Goal: Complete application form

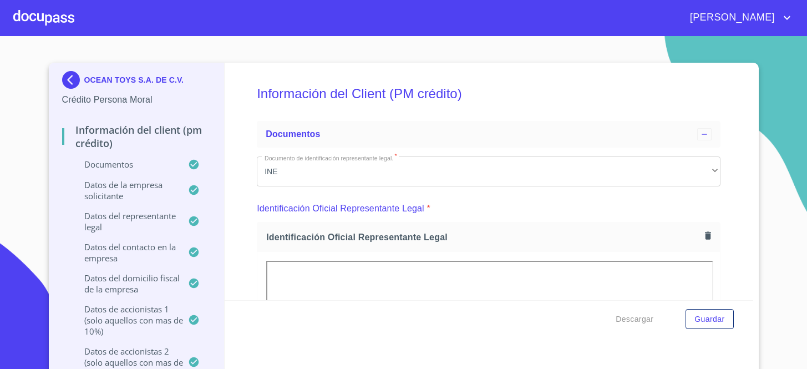
click at [53, 25] on div at bounding box center [43, 18] width 61 height 36
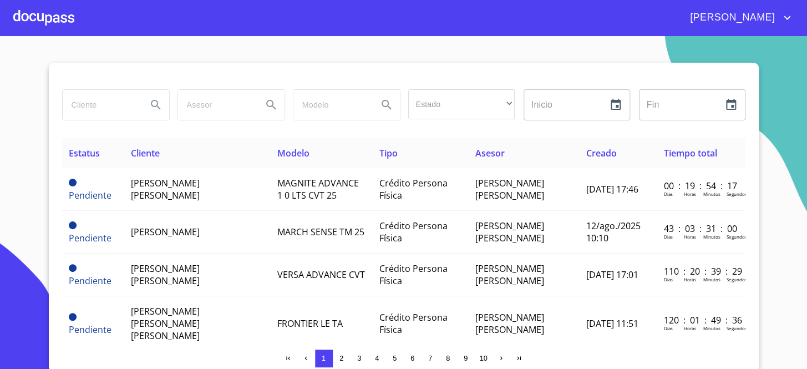
scroll to position [2, 0]
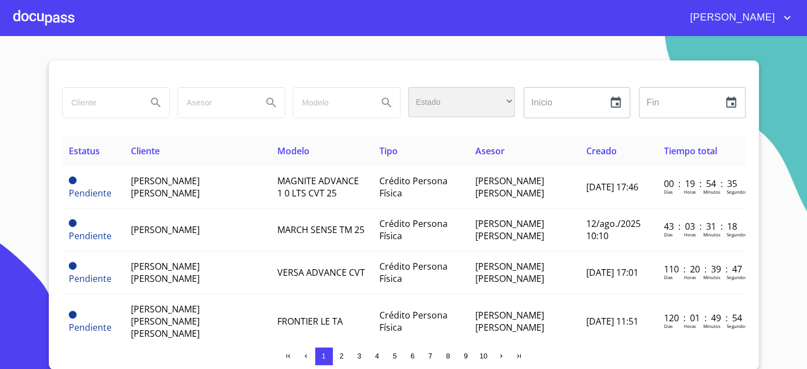
click at [420, 100] on div "​" at bounding box center [461, 102] width 107 height 30
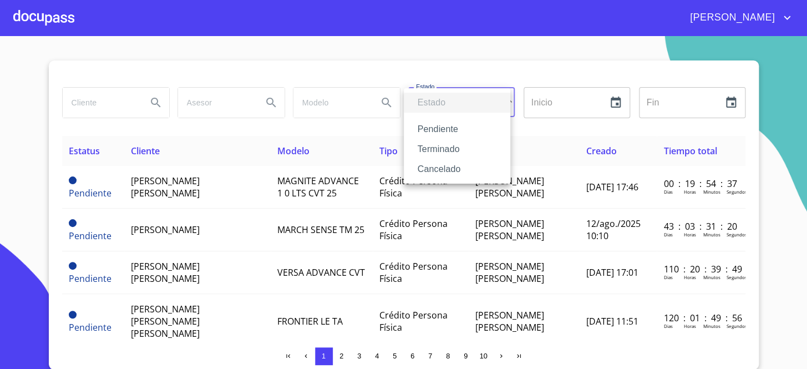
click at [435, 141] on li "Terminado" at bounding box center [457, 149] width 107 height 20
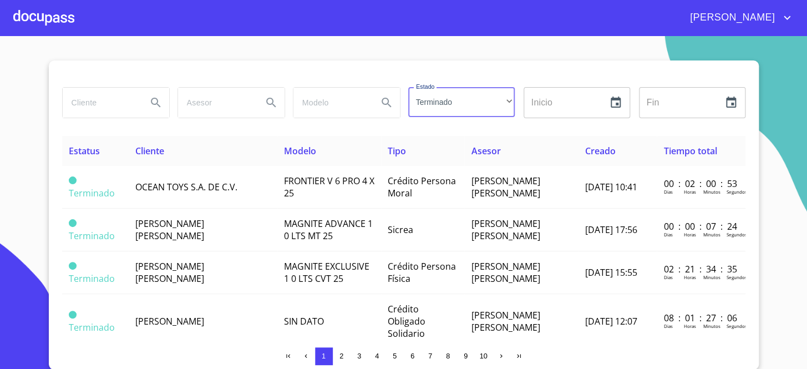
click at [88, 110] on input "search" at bounding box center [100, 103] width 75 height 30
type input "[PERSON_NAME]"
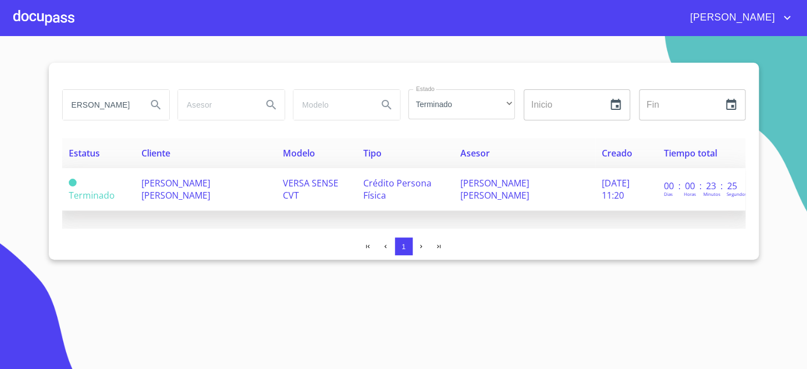
scroll to position [0, 0]
click at [283, 183] on span "VERSA SENSE CVT" at bounding box center [310, 189] width 55 height 24
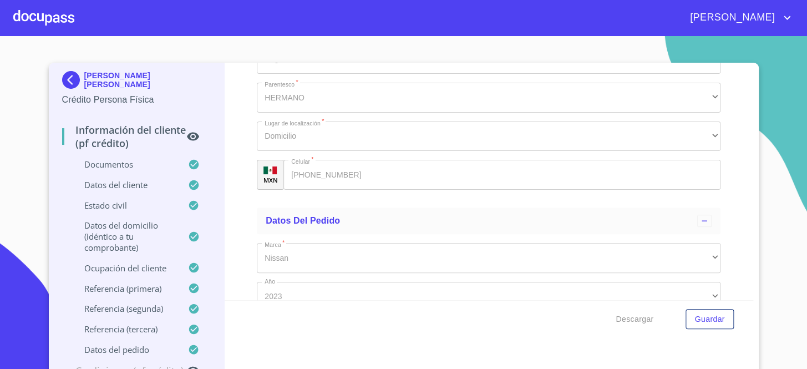
scroll to position [5825, 0]
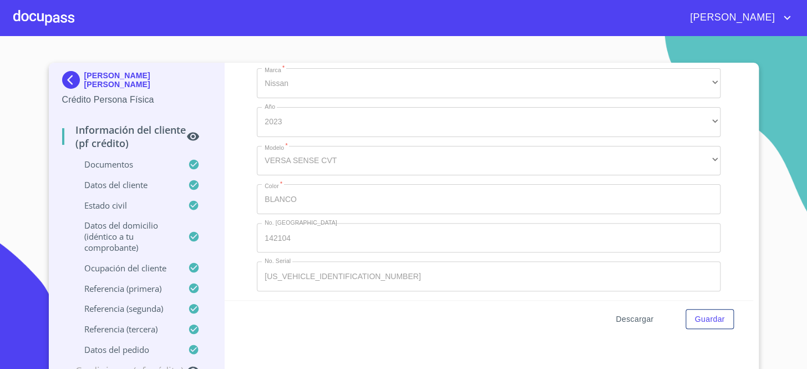
click at [638, 319] on span "Descargar" at bounding box center [635, 319] width 38 height 14
click at [63, 30] on div at bounding box center [43, 18] width 61 height 36
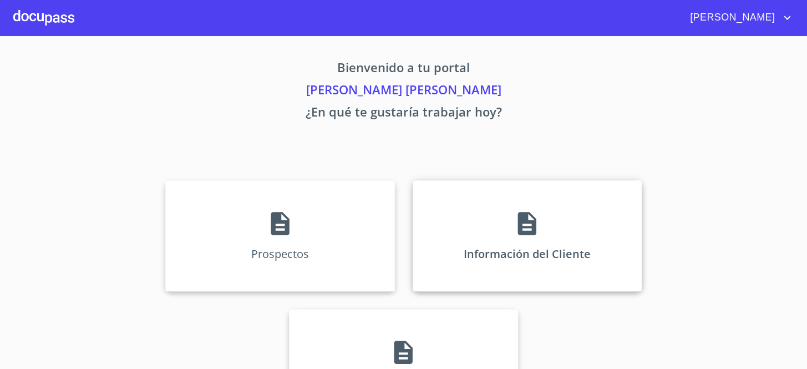
click at [521, 267] on div "Información del Cliente" at bounding box center [527, 235] width 229 height 111
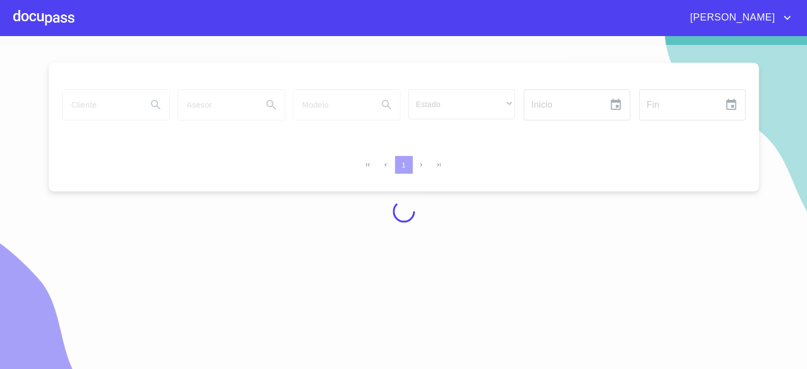
click at [418, 36] on section "Estado ​ ​ Inicio ​ Fin ​ 1" at bounding box center [403, 202] width 807 height 333
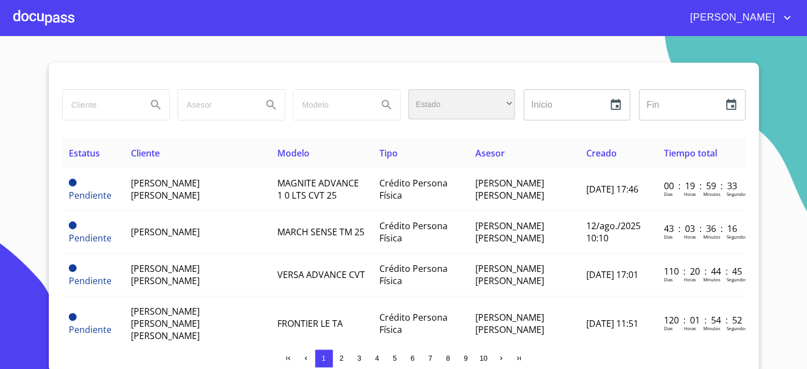
click at [438, 113] on div "​" at bounding box center [461, 104] width 107 height 30
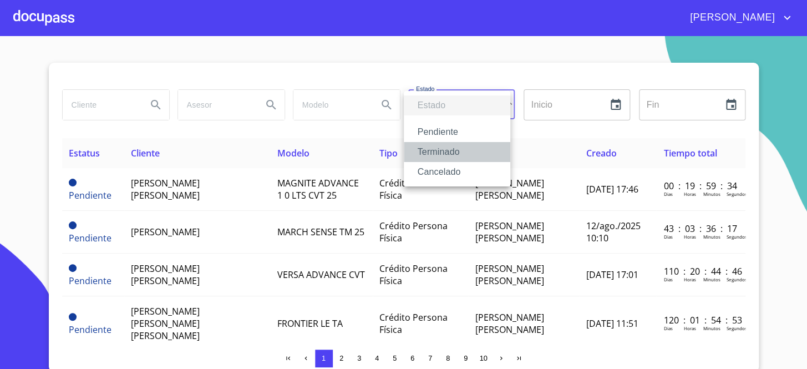
click at [430, 151] on li "Terminado" at bounding box center [457, 152] width 107 height 20
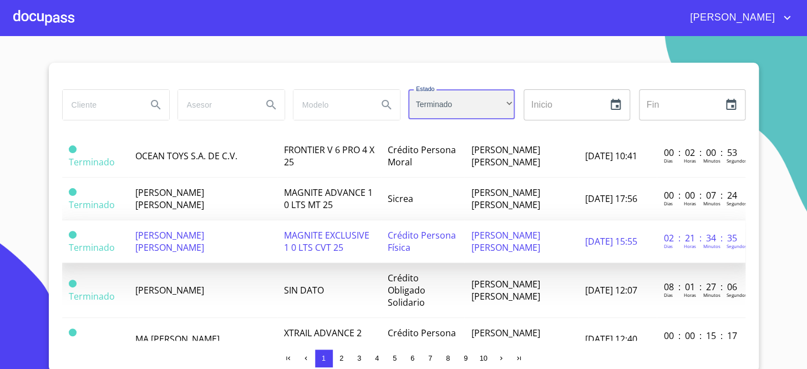
scroll to position [50, 0]
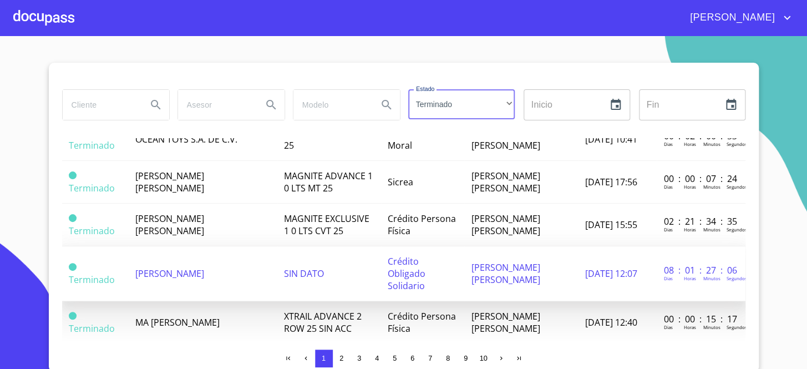
click at [237, 260] on td "[PERSON_NAME]" at bounding box center [202, 273] width 149 height 55
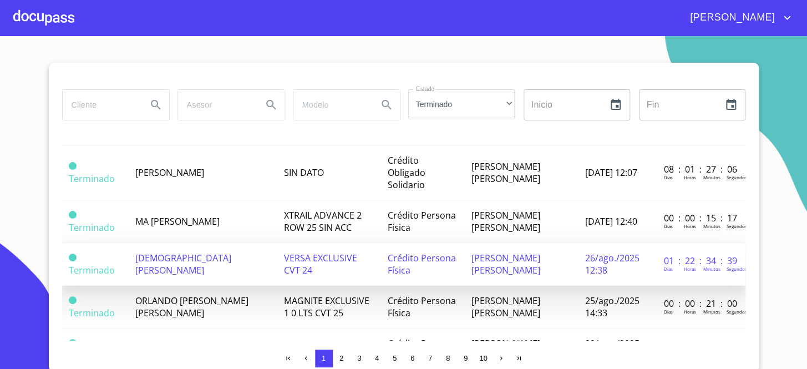
scroll to position [201, 0]
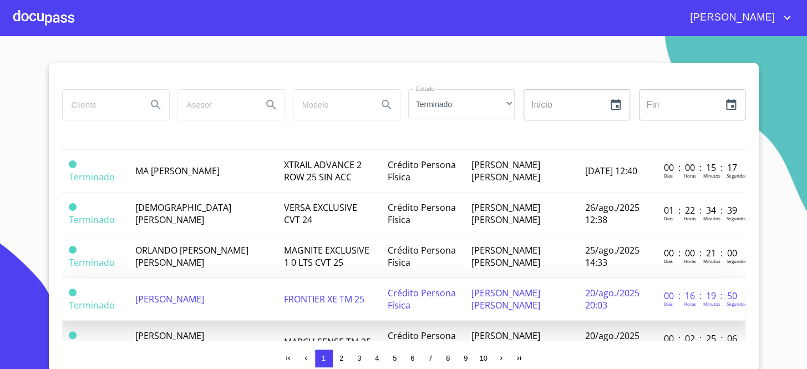
click at [289, 293] on span "FRONTIER XE TM 25" at bounding box center [324, 299] width 80 height 12
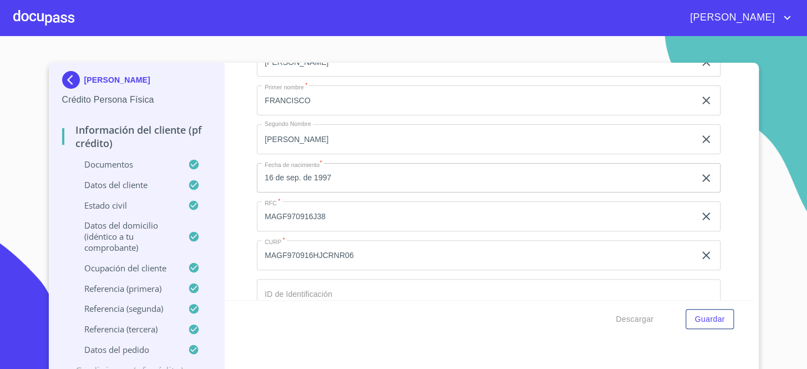
scroll to position [2775, 0]
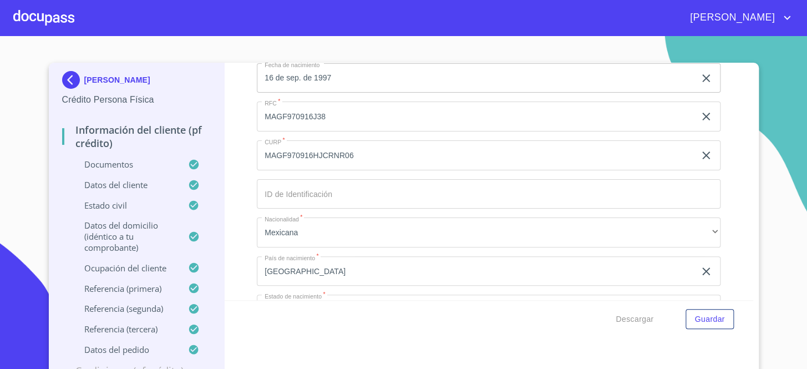
click at [295, 111] on input "MAGF970916J38" at bounding box center [476, 117] width 438 height 30
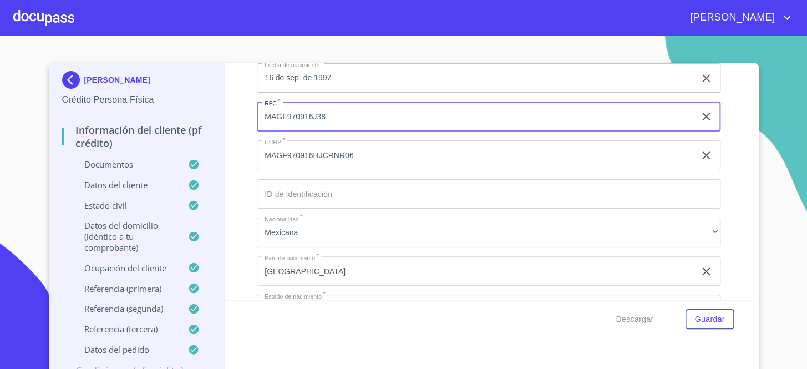
click at [295, 111] on input "MAGF970916J38" at bounding box center [476, 117] width 438 height 30
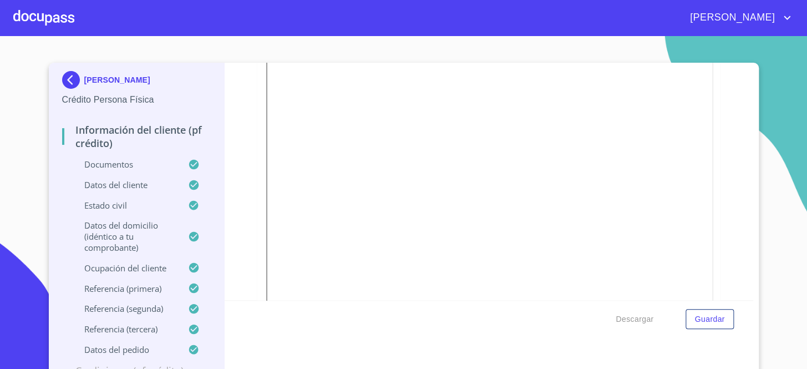
scroll to position [1311, 0]
